Goal: Book appointment/travel/reservation

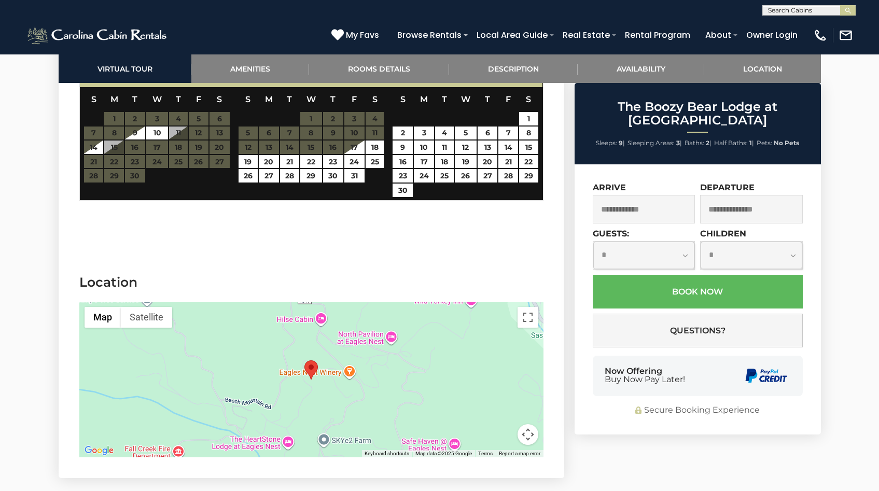
scroll to position [1, 0]
click at [815, 13] on input "text" at bounding box center [807, 12] width 91 height 10
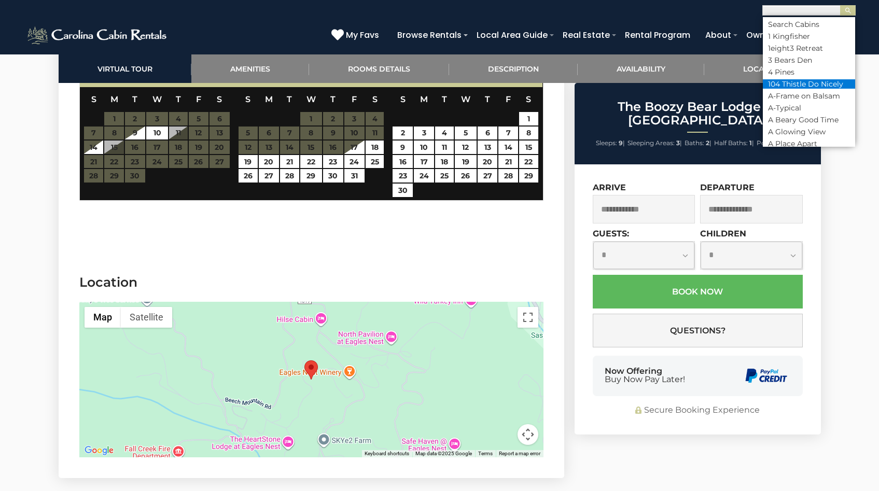
click at [800, 80] on li "104 Thistle Do Nicely" at bounding box center [808, 83] width 92 height 9
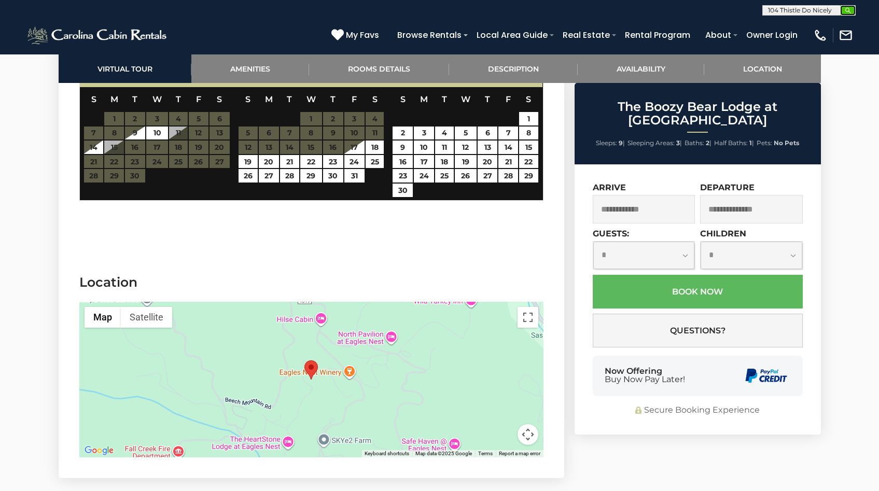
click at [853, 9] on button "submit" at bounding box center [848, 10] width 16 height 10
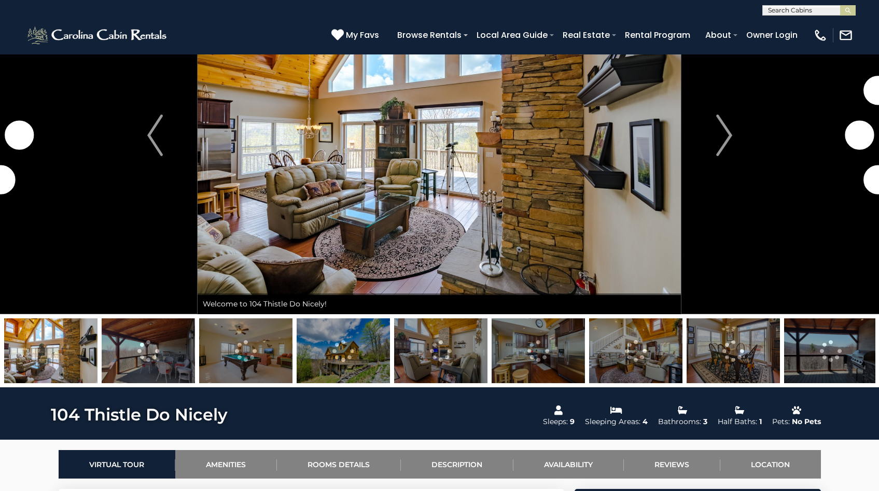
scroll to position [103, 0]
